Goal: Navigation & Orientation: Find specific page/section

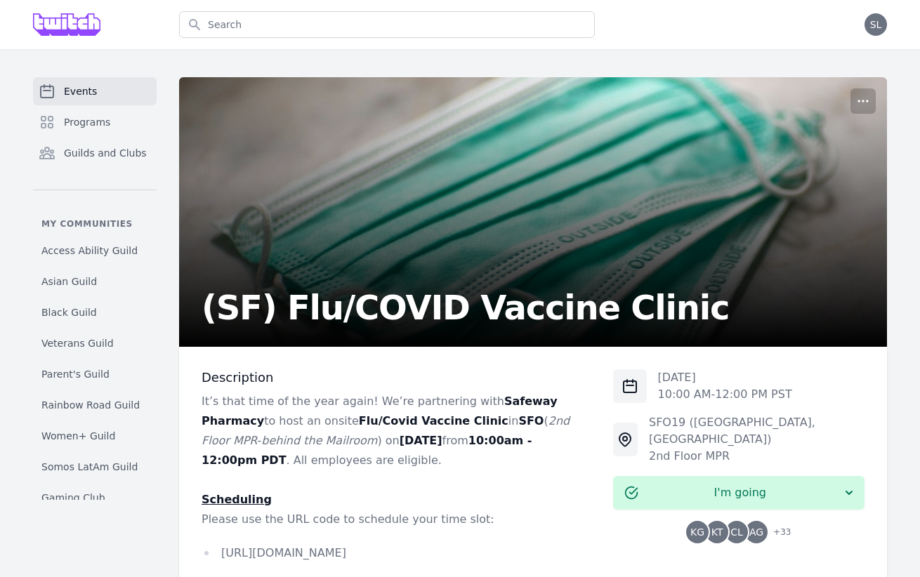
click at [113, 102] on link "Events" at bounding box center [95, 91] width 124 height 28
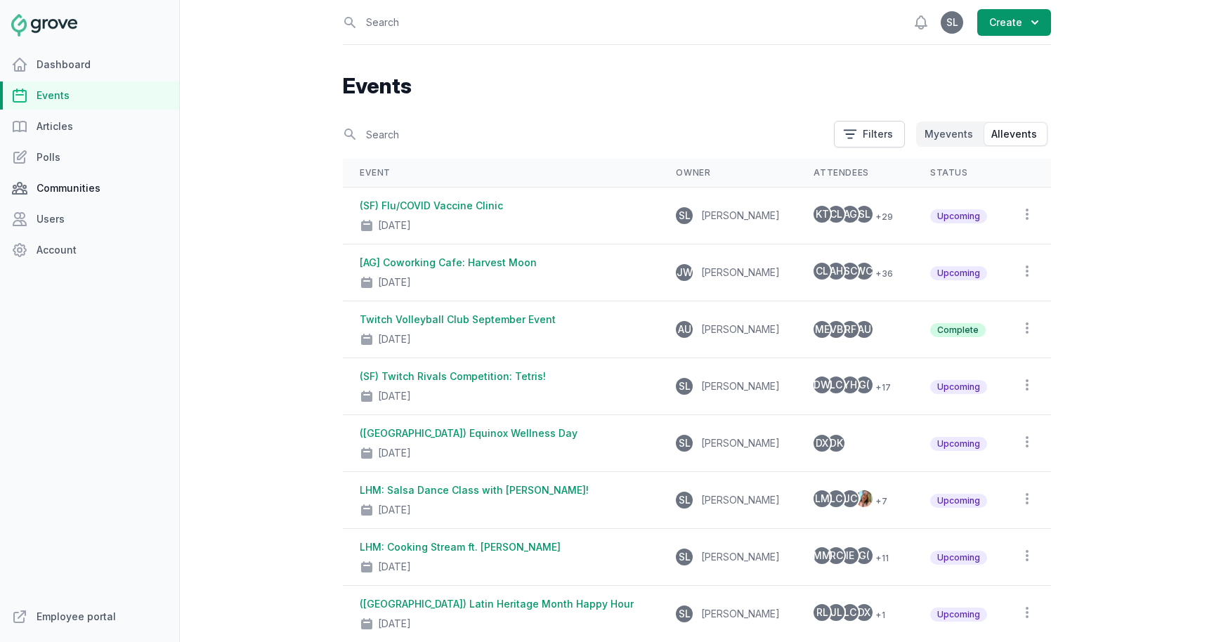
click at [68, 177] on link "Communities" at bounding box center [89, 188] width 179 height 28
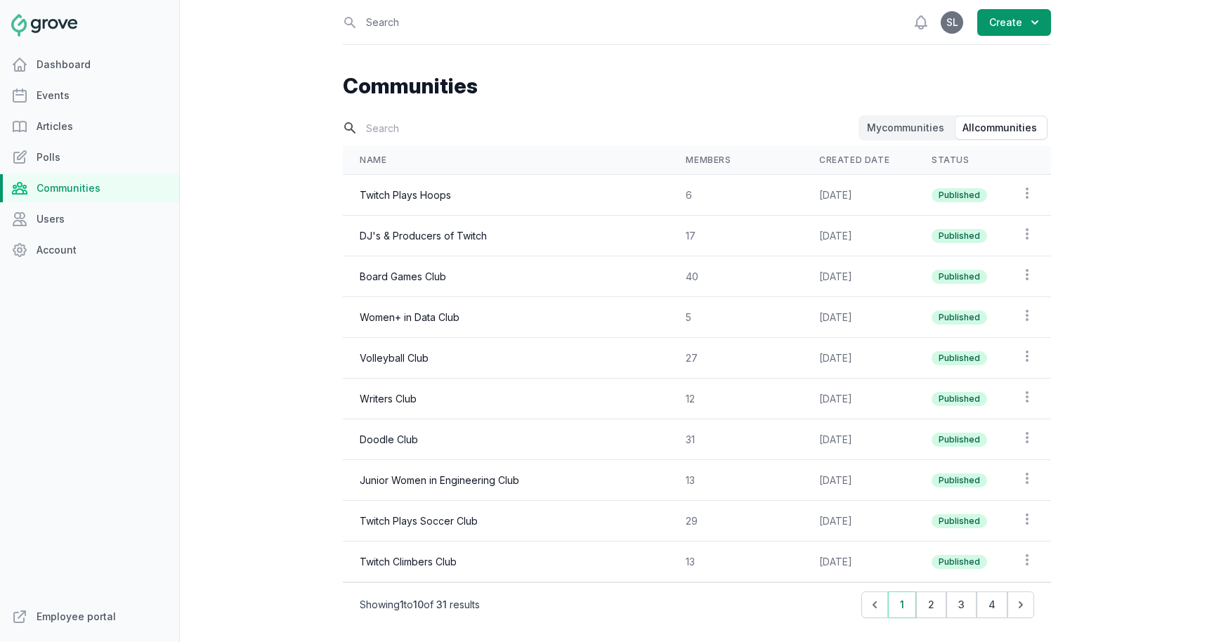
click at [400, 126] on input "text" at bounding box center [599, 128] width 513 height 25
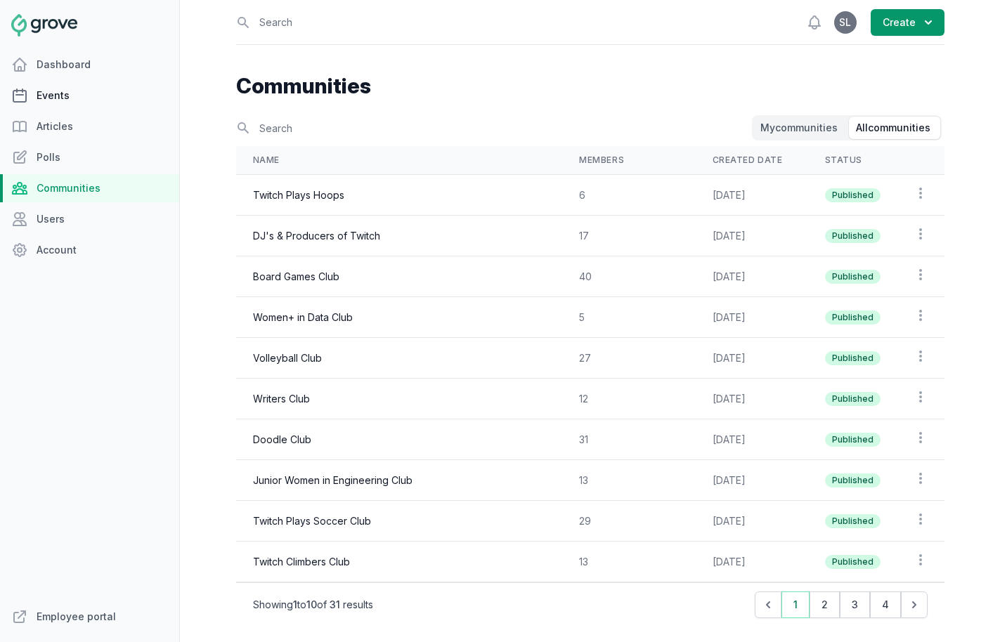
click at [72, 91] on link "Events" at bounding box center [89, 95] width 179 height 28
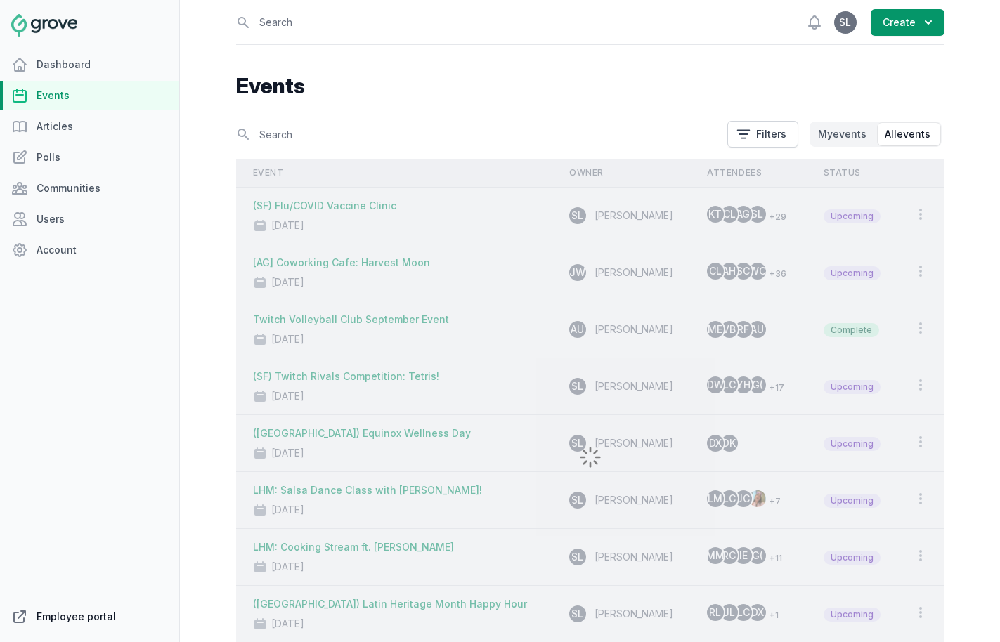
click at [106, 627] on link "Employee portal" at bounding box center [89, 617] width 179 height 28
